Goal: Task Accomplishment & Management: Use online tool/utility

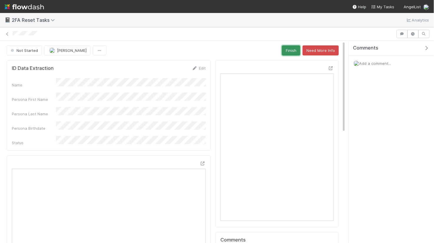
click at [294, 48] on button "Finish" at bounding box center [291, 50] width 18 height 10
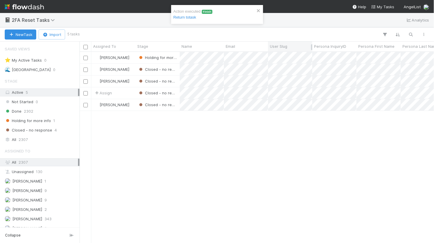
scroll to position [191, 354]
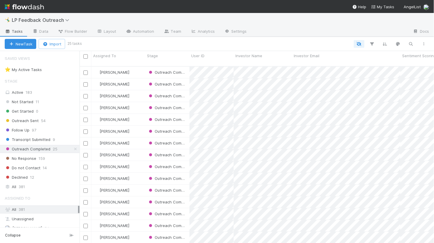
scroll to position [181, 354]
